Goal: Task Accomplishment & Management: Use online tool/utility

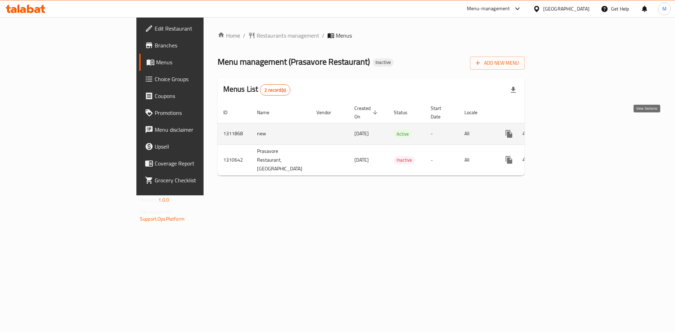
click at [563, 131] on icon "enhanced table" at bounding box center [560, 134] width 6 height 6
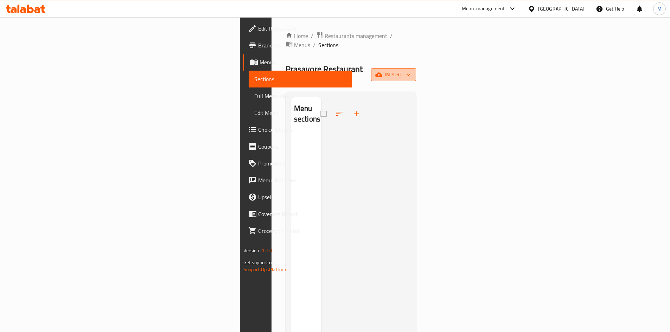
click at [416, 68] on button "import" at bounding box center [393, 74] width 45 height 13
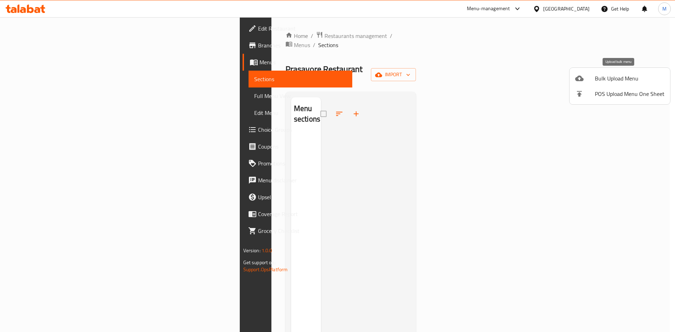
click at [619, 75] on span "Bulk Upload Menu" at bounding box center [630, 78] width 70 height 8
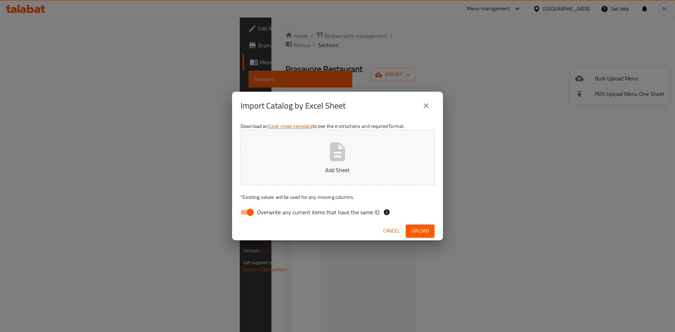
click at [414, 155] on button "Add Sheet" at bounding box center [338, 158] width 194 height 56
click at [363, 215] on span "Overwrite any current items that have the same ID." at bounding box center [318, 212] width 123 height 8
click at [270, 215] on input "Overwrite any current items that have the same ID." at bounding box center [250, 212] width 40 height 13
checkbox input "false"
click at [420, 229] on span "Upload" at bounding box center [420, 231] width 18 height 9
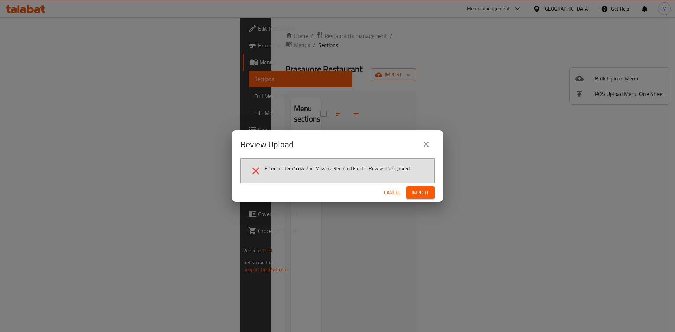
click at [398, 195] on span "Cancel" at bounding box center [392, 193] width 17 height 9
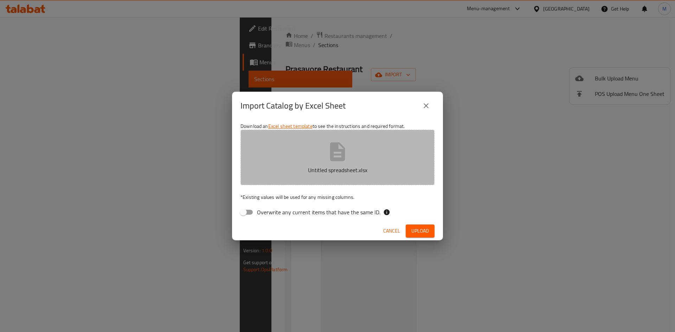
click at [326, 141] on icon "button" at bounding box center [337, 152] width 23 height 23
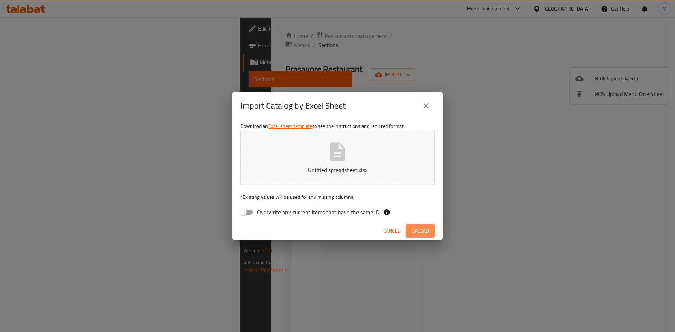
click at [427, 235] on span "Upload" at bounding box center [420, 231] width 18 height 9
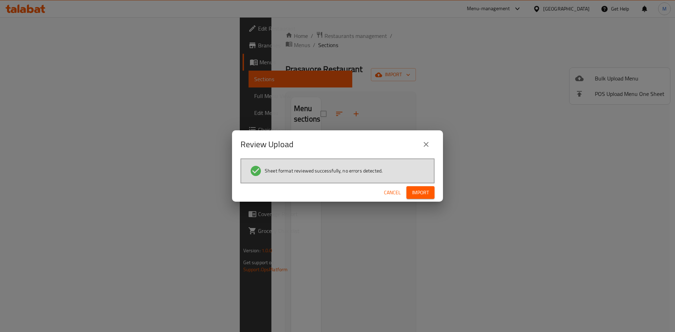
click at [427, 192] on span "Import" at bounding box center [420, 193] width 17 height 9
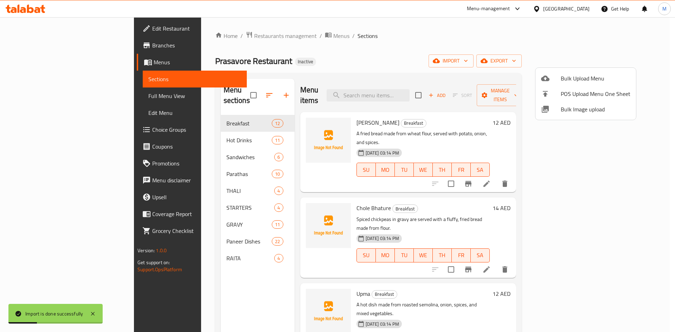
click at [39, 94] on div at bounding box center [337, 166] width 675 height 332
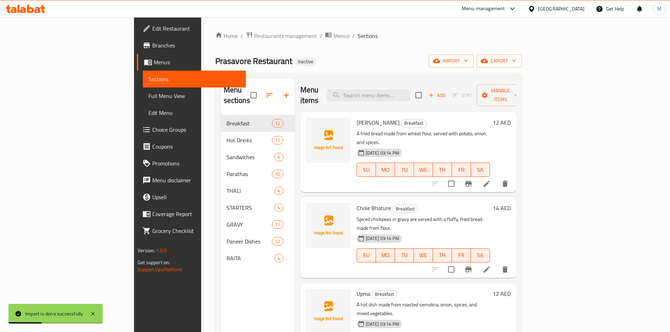
click at [148, 94] on span "Full Menu View" at bounding box center [194, 96] width 92 height 8
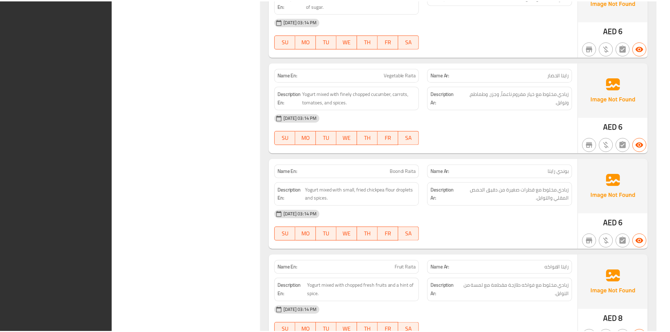
scroll to position [8154, 0]
